Goal: Information Seeking & Learning: Learn about a topic

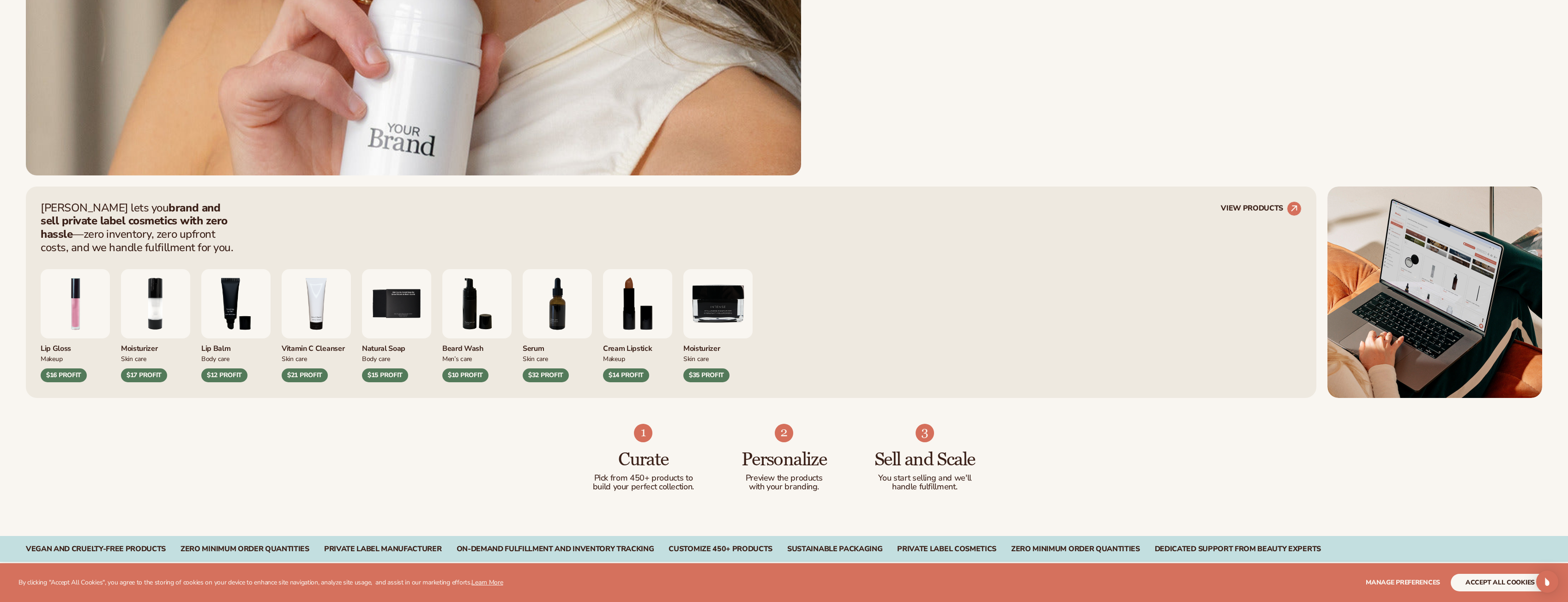
scroll to position [646, 0]
click at [543, 310] on img "7 / 9" at bounding box center [558, 303] width 69 height 69
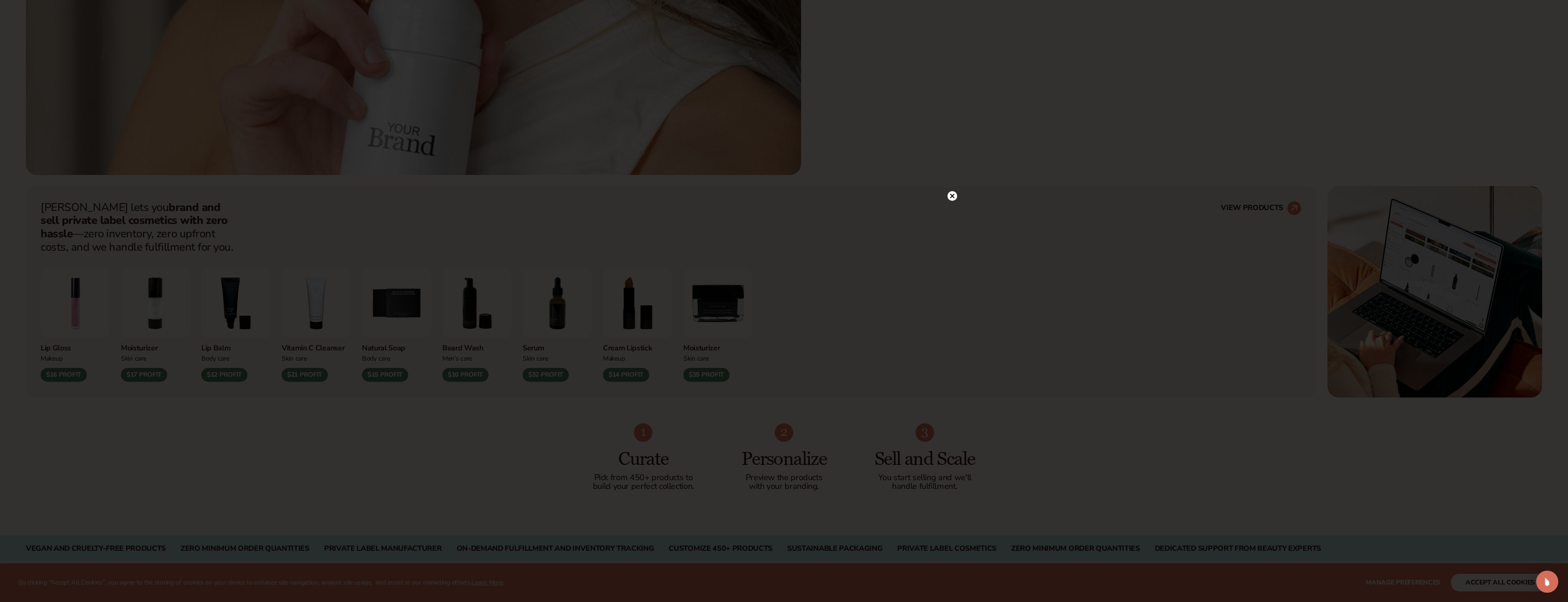
click at [960, 195] on div at bounding box center [784, 301] width 1568 height 602
click at [947, 187] on div at bounding box center [784, 301] width 1568 height 602
click at [954, 185] on div at bounding box center [784, 301] width 1568 height 602
click at [953, 194] on circle at bounding box center [953, 196] width 10 height 10
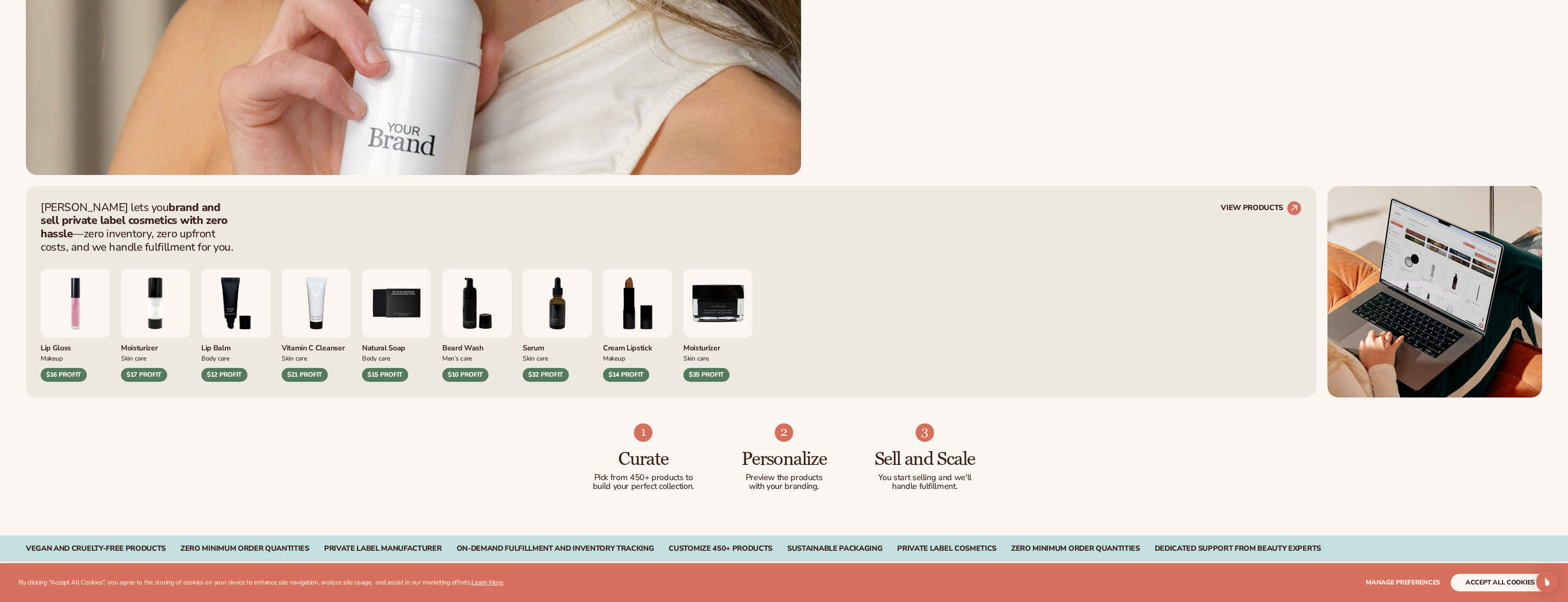
click at [544, 305] on img "7 / 9" at bounding box center [558, 303] width 69 height 69
drag, startPoint x: 27, startPoint y: 345, endPoint x: 817, endPoint y: 313, distance: 790.6
click at [817, 313] on div "[PERSON_NAME] lets you brand and sell private label cosmetics with zero hassle …" at bounding box center [784, 292] width 1568 height 211
click at [766, 343] on div "Lip Gloss Makeup $16 PROFIT Moisturizer [MEDICAL_DATA] $17 PROFIT Makeup" at bounding box center [671, 325] width 1261 height 114
click at [690, 364] on div "Moisturizer [MEDICAL_DATA] $35 PROFIT" at bounding box center [718, 360] width 69 height 44
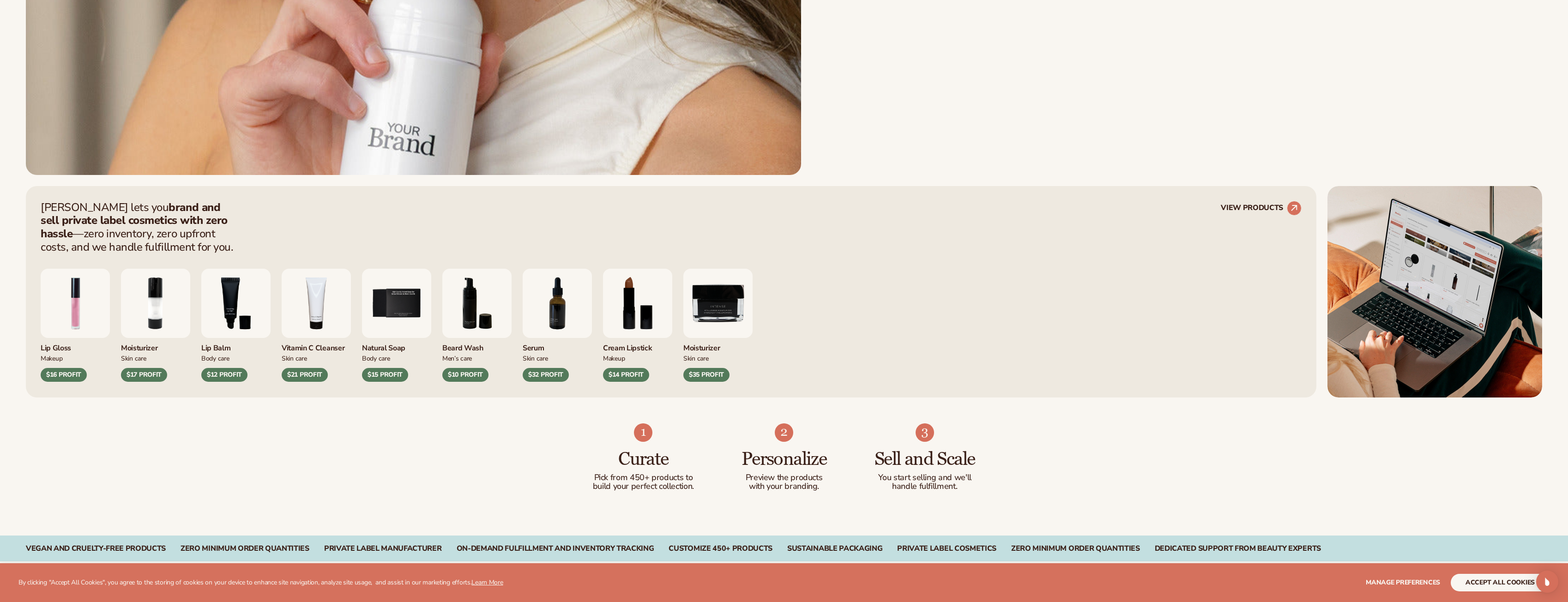
click at [640, 349] on div "Cream Lipstick" at bounding box center [638, 345] width 69 height 15
click at [596, 362] on div "Lip Gloss Makeup $16 PROFIT Moisturizer [MEDICAL_DATA] $17 PROFIT Makeup" at bounding box center [671, 325] width 1261 height 114
click at [553, 351] on div "Serum" at bounding box center [558, 345] width 69 height 15
click at [586, 357] on div "Skin Care" at bounding box center [558, 358] width 69 height 10
click at [542, 234] on div "[PERSON_NAME] lets you brand and sell private label cosmetics with zero hassle …" at bounding box center [671, 227] width 1261 height 53
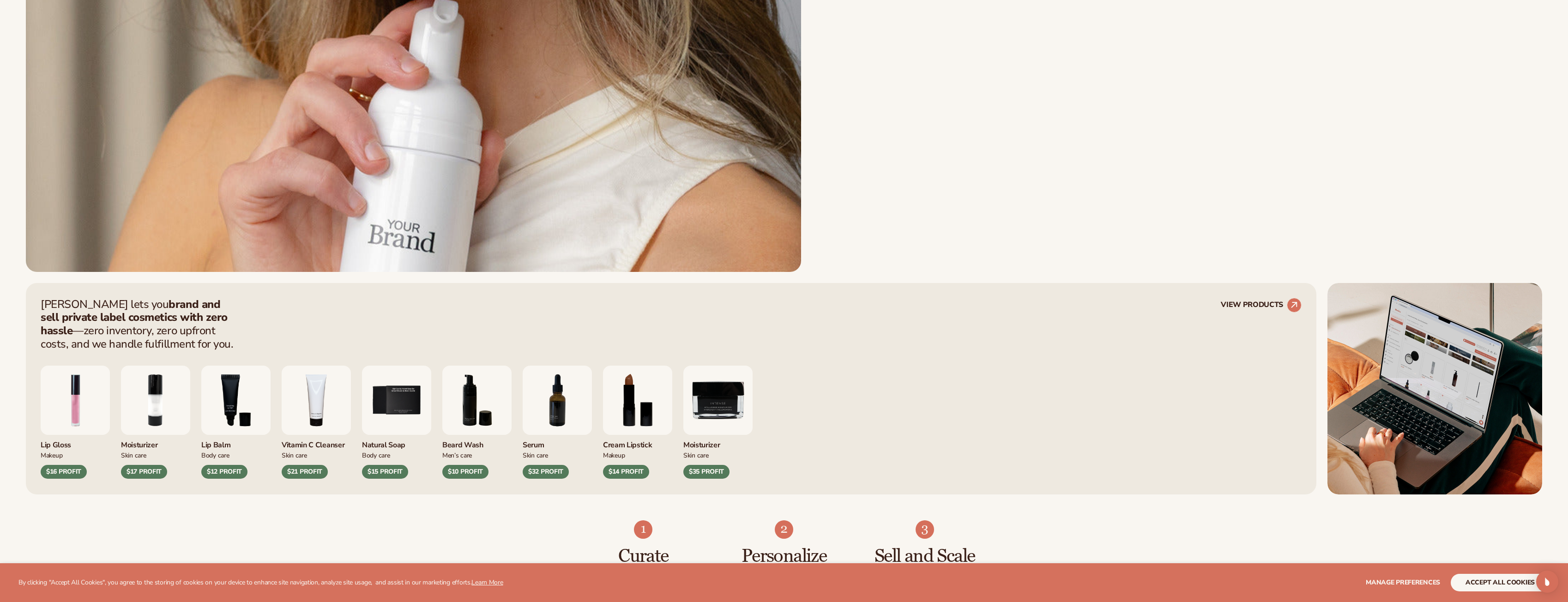
scroll to position [554, 0]
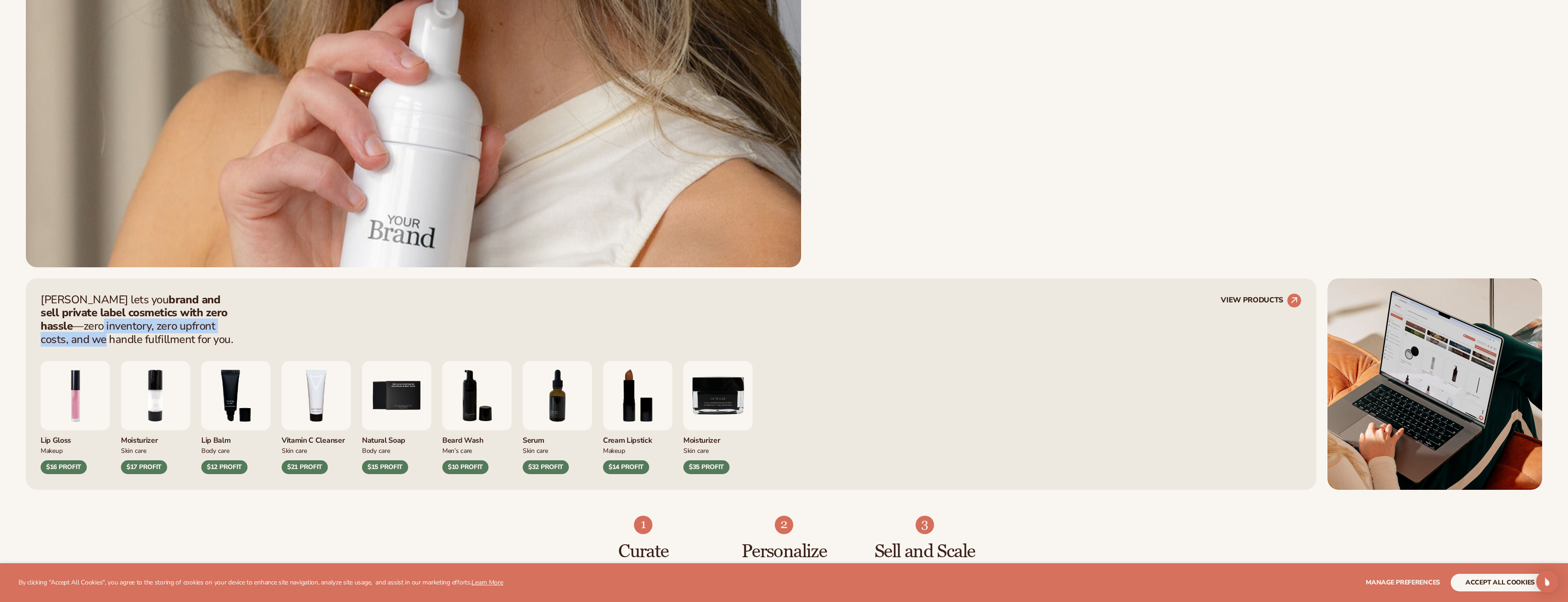
drag, startPoint x: 527, startPoint y: 313, endPoint x: 272, endPoint y: 314, distance: 255.0
click at [268, 324] on div "[PERSON_NAME] lets you brand and sell private label cosmetics with zero hassle …" at bounding box center [671, 320] width 1261 height 53
click at [277, 312] on div "[PERSON_NAME] lets you brand and sell private label cosmetics with zero hassle …" at bounding box center [671, 320] width 1261 height 53
drag, startPoint x: 184, startPoint y: 341, endPoint x: 23, endPoint y: 296, distance: 167.2
click at [23, 296] on div "[PERSON_NAME] lets you brand and sell private label cosmetics with zero hassle …" at bounding box center [784, 383] width 1568 height 211
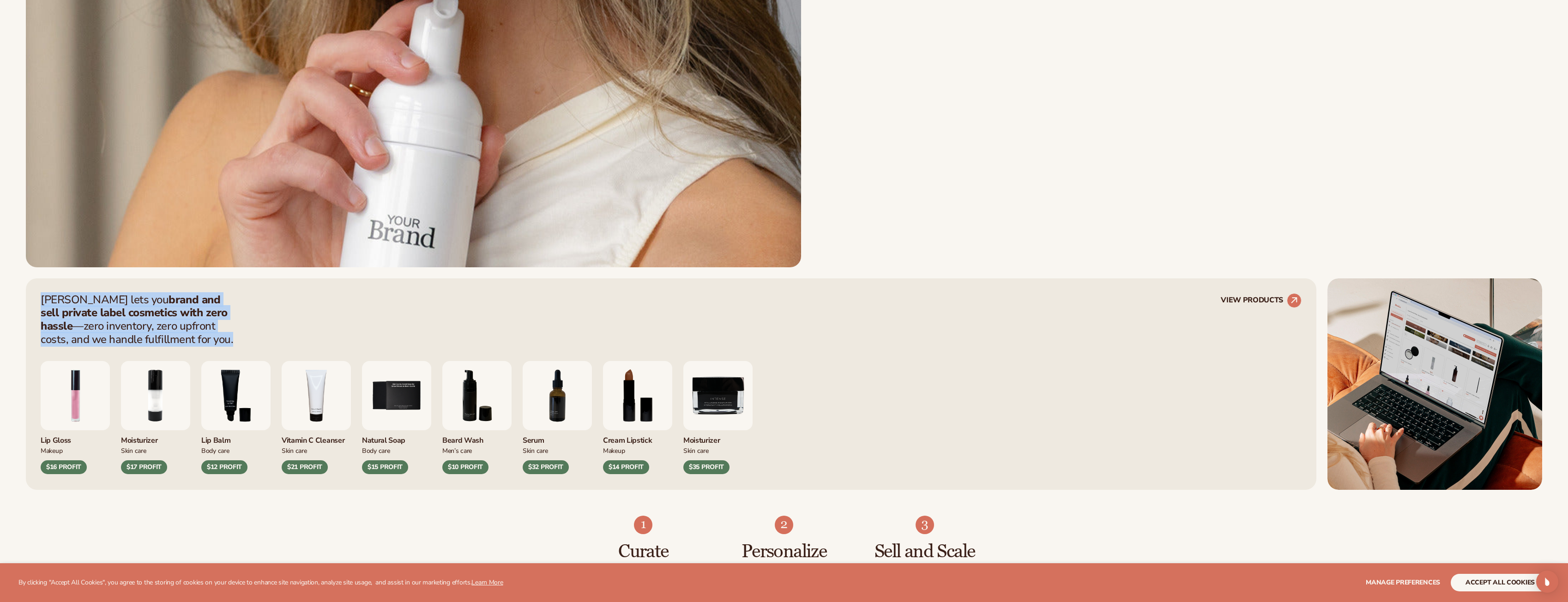
click at [35, 292] on div "[PERSON_NAME] lets you brand and sell private label cosmetics with zero hassle …" at bounding box center [671, 383] width 1290 height 211
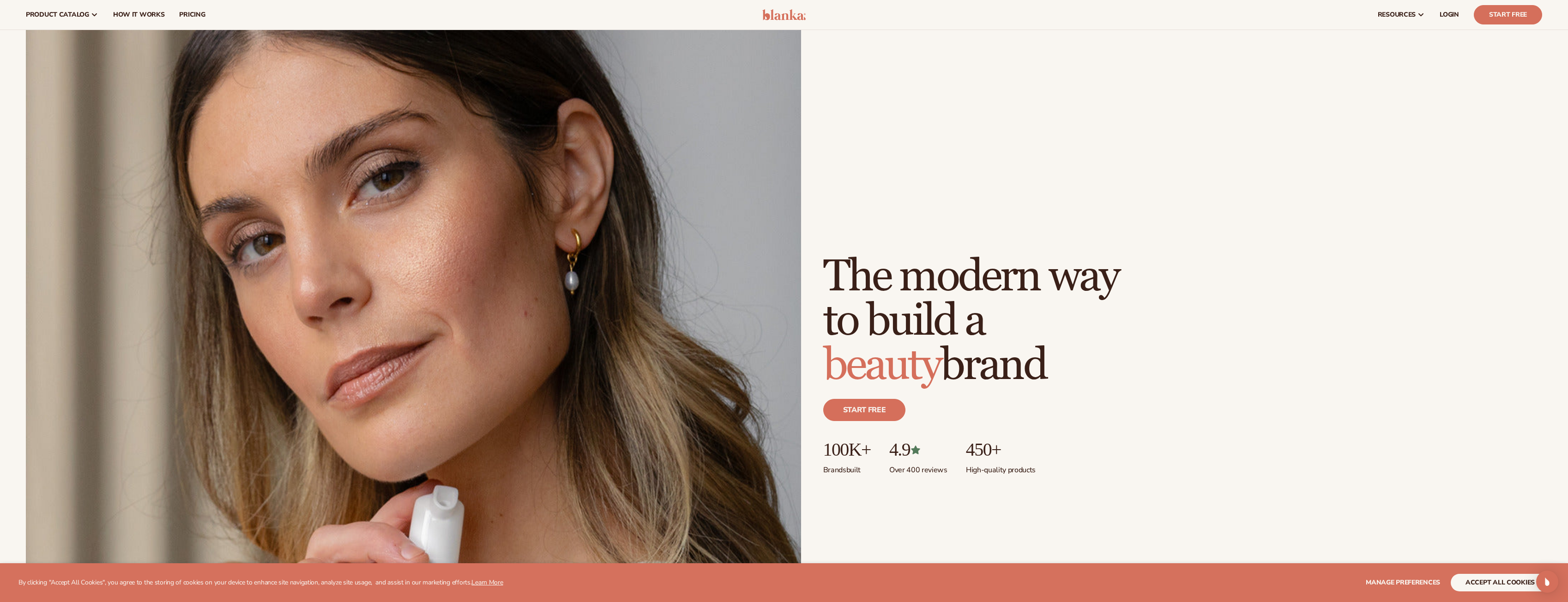
scroll to position [46, 0]
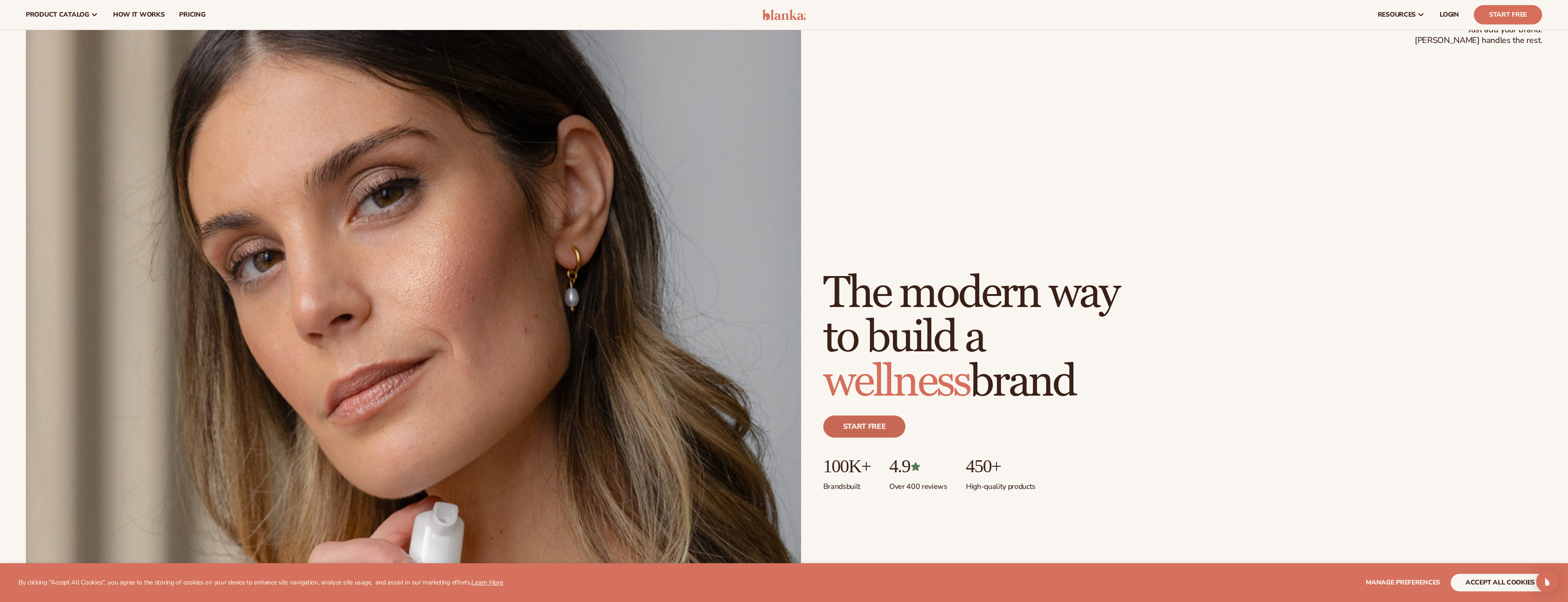
click at [873, 429] on link "Start free" at bounding box center [864, 427] width 83 height 22
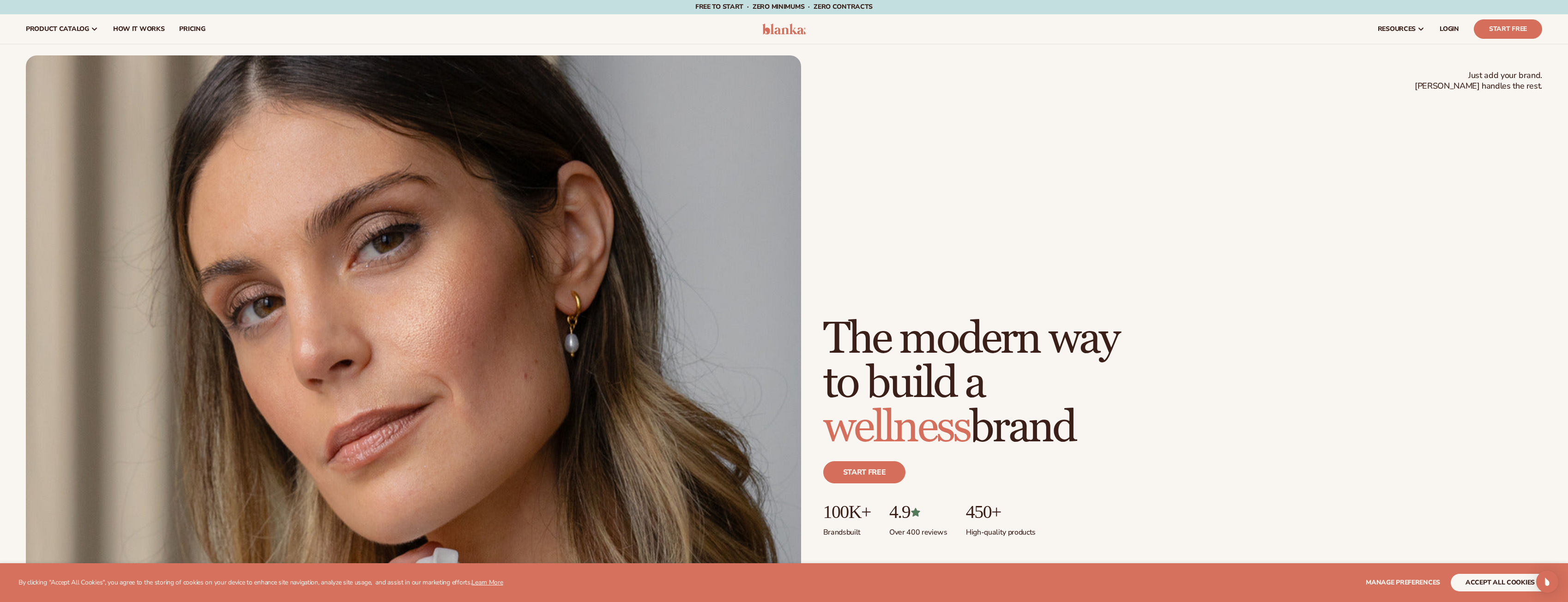
scroll to position [0, 0]
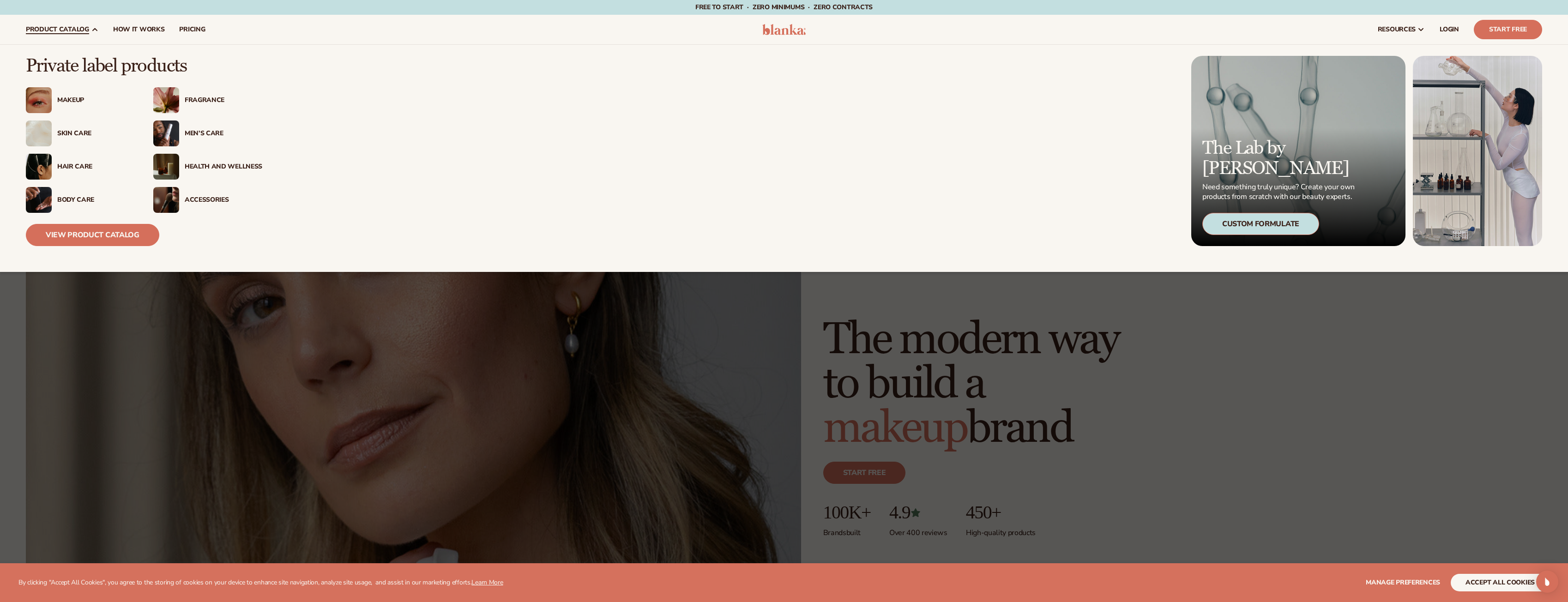
click at [93, 27] on icon at bounding box center [94, 29] width 7 height 7
click at [189, 133] on div "Men’s Care" at bounding box center [223, 133] width 77 height 8
